Goal: Task Accomplishment & Management: Complete application form

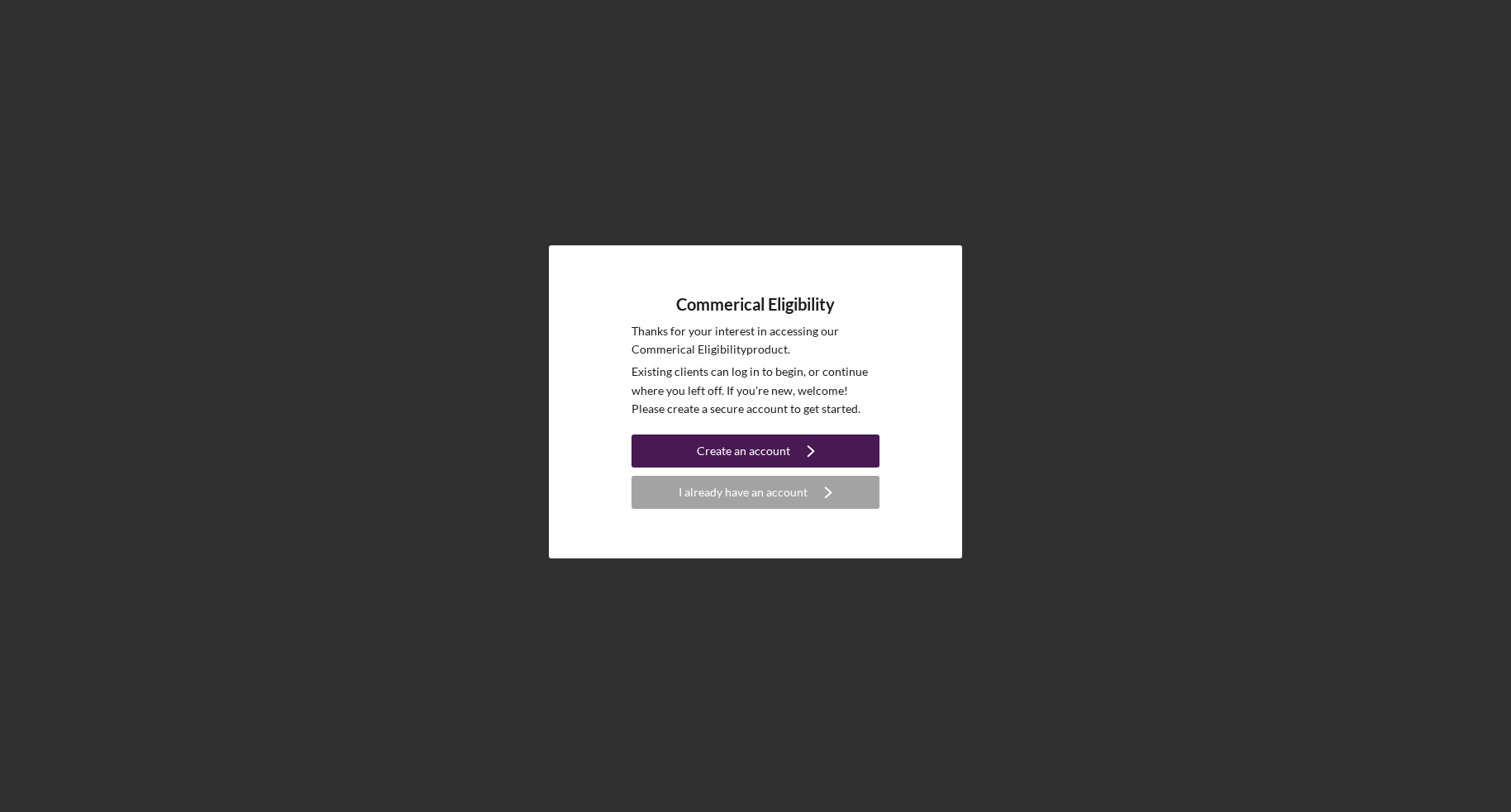
click at [747, 446] on div "Create an account" at bounding box center [743, 450] width 93 height 33
